Goal: Information Seeking & Learning: Learn about a topic

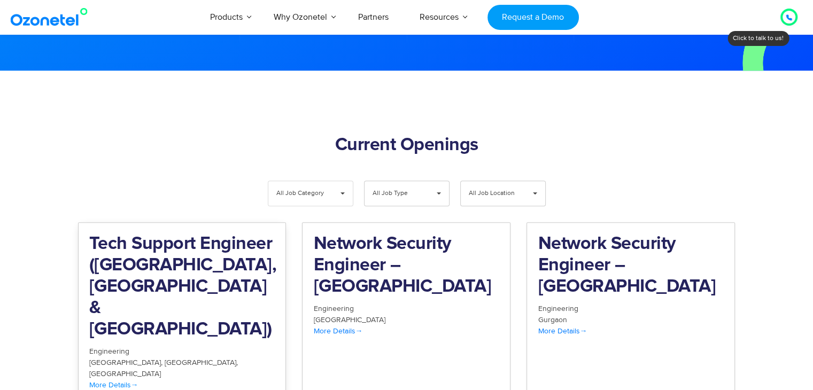
scroll to position [1007, 0]
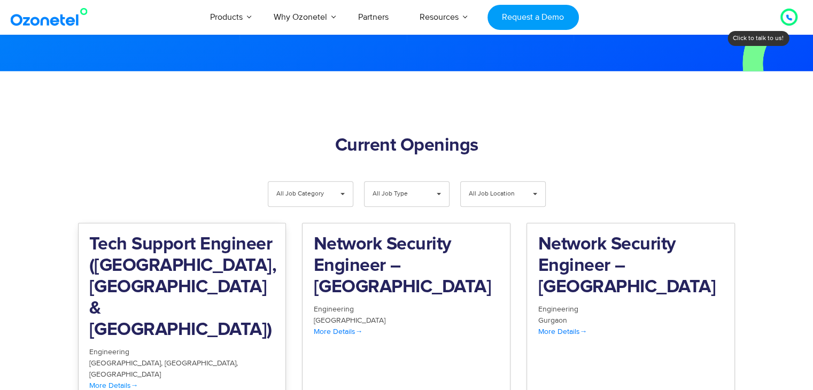
click at [172, 257] on h2 "Tech Support Engineer ([GEOGRAPHIC_DATA], [GEOGRAPHIC_DATA] & [GEOGRAPHIC_DATA])" at bounding box center [182, 287] width 186 height 107
click at [587, 234] on h2 "Network Security Engineer – Gurgaon" at bounding box center [631, 266] width 186 height 64
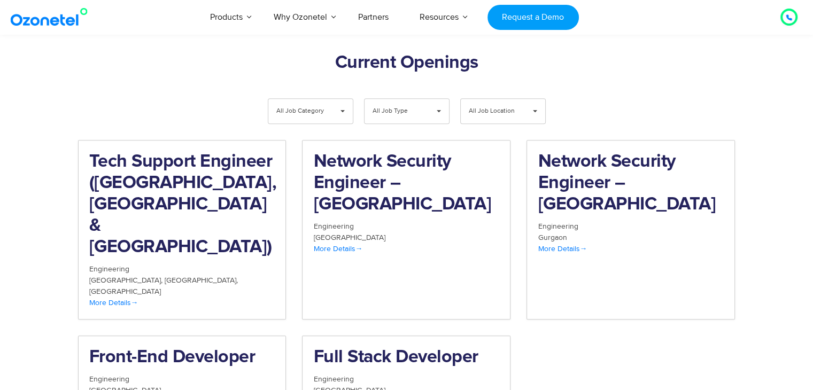
scroll to position [1097, 0]
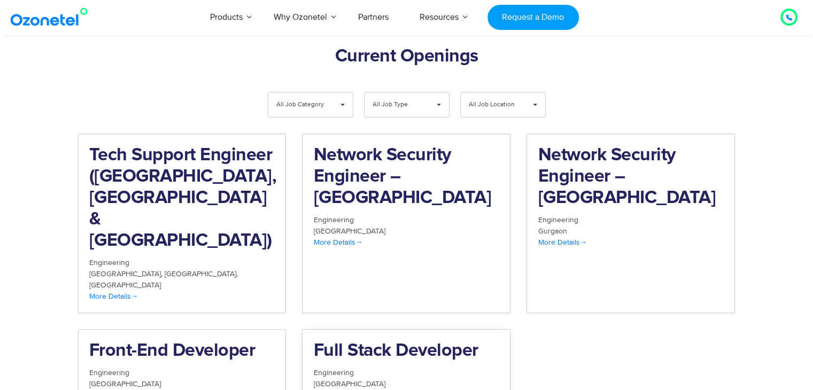
click at [333, 341] on h2 "Full Stack Developer" at bounding box center [406, 351] width 186 height 21
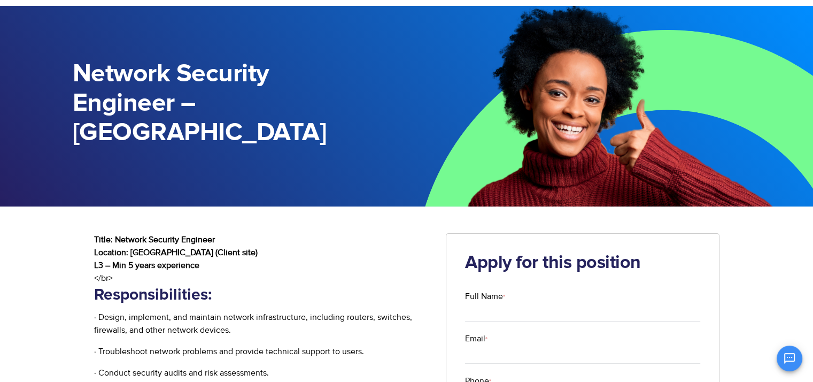
scroll to position [50, 0]
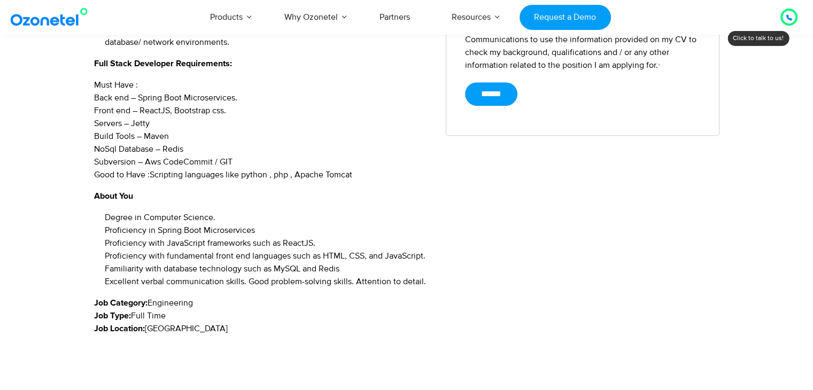
scroll to position [518, 0]
